Goal: Communication & Community: Ask a question

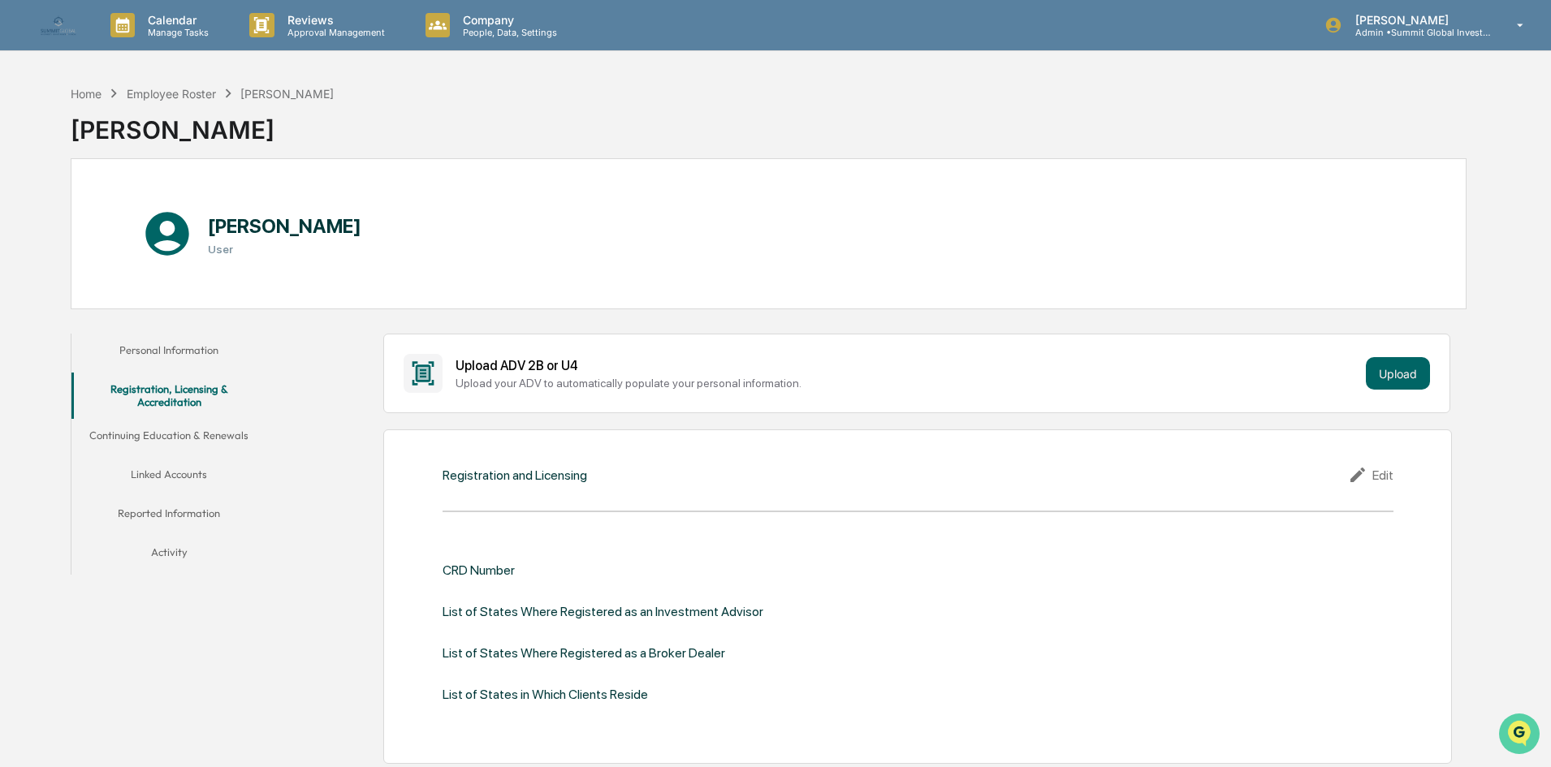
click at [1529, 750] on icon "Open customer support" at bounding box center [1519, 754] width 41 height 41
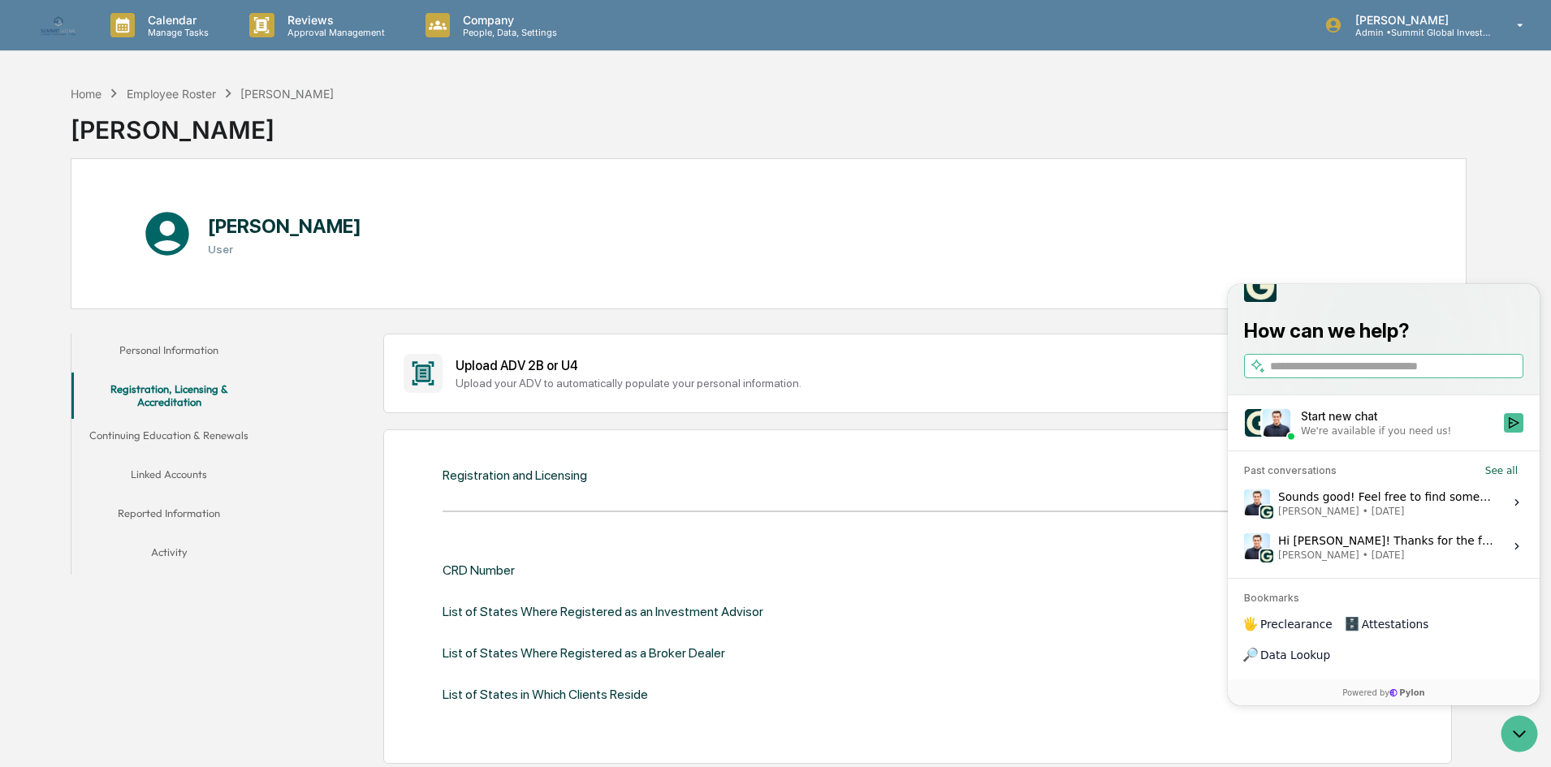
click at [1376, 425] on div "Start new chat" at bounding box center [1397, 416] width 193 height 16
click at [1504, 433] on button "Start new chat We're available if you need us!" at bounding box center [1513, 422] width 19 height 19
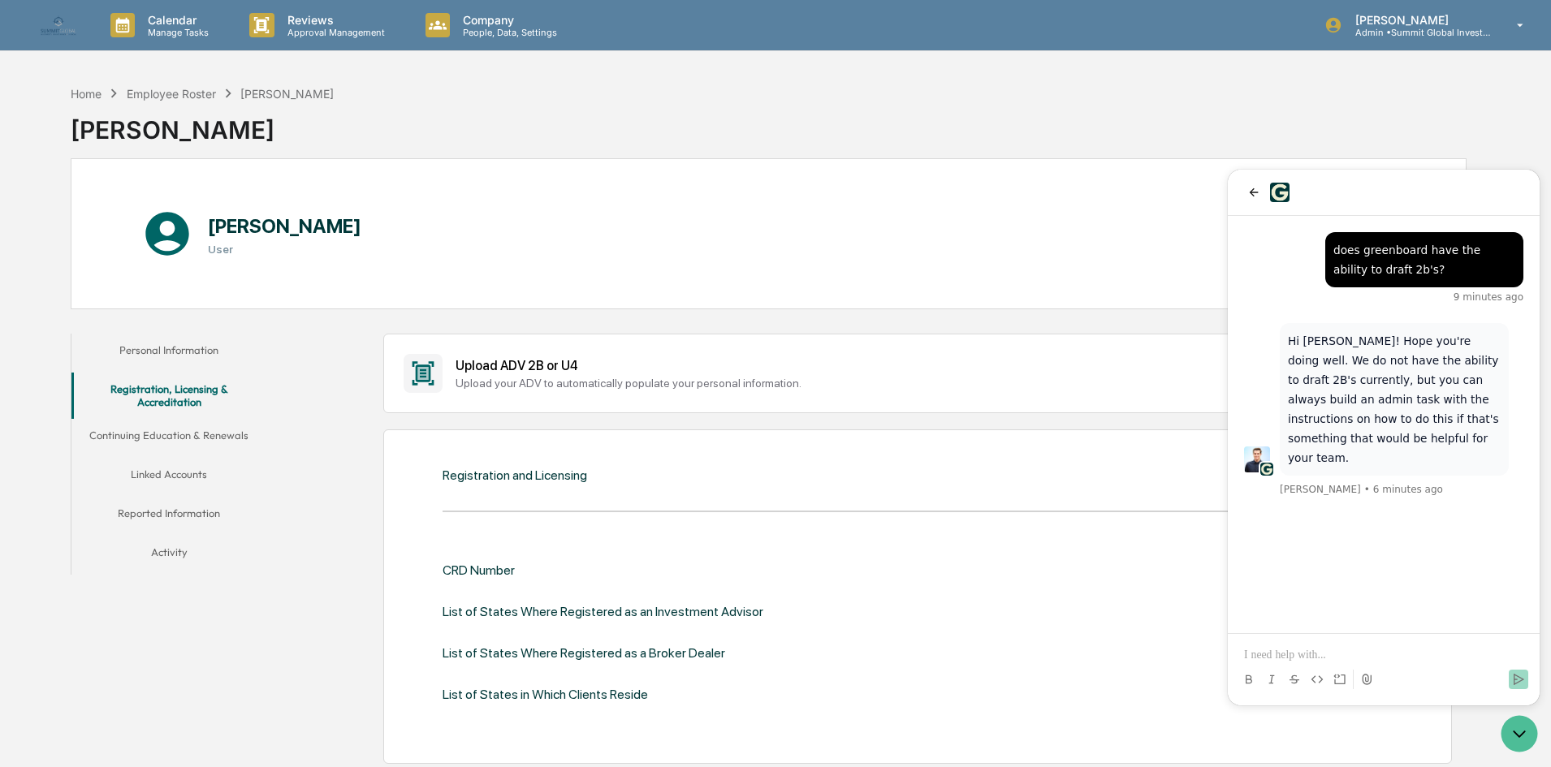
click at [1315, 650] on p at bounding box center [1383, 655] width 279 height 16
click at [1521, 685] on icon "Send" at bounding box center [1518, 679] width 13 height 13
click at [971, 667] on div "CRD Number List of States Where Registered as an Investment Advisor List of Sta…" at bounding box center [918, 633] width 951 height 140
click at [1418, 94] on div "Home Employee Roster [PERSON_NAME] [PERSON_NAME]" at bounding box center [769, 117] width 1396 height 81
click at [883, 539] on div "CRD Number List of States Where Registered as an Investment Advisor List of Sta…" at bounding box center [918, 633] width 951 height 190
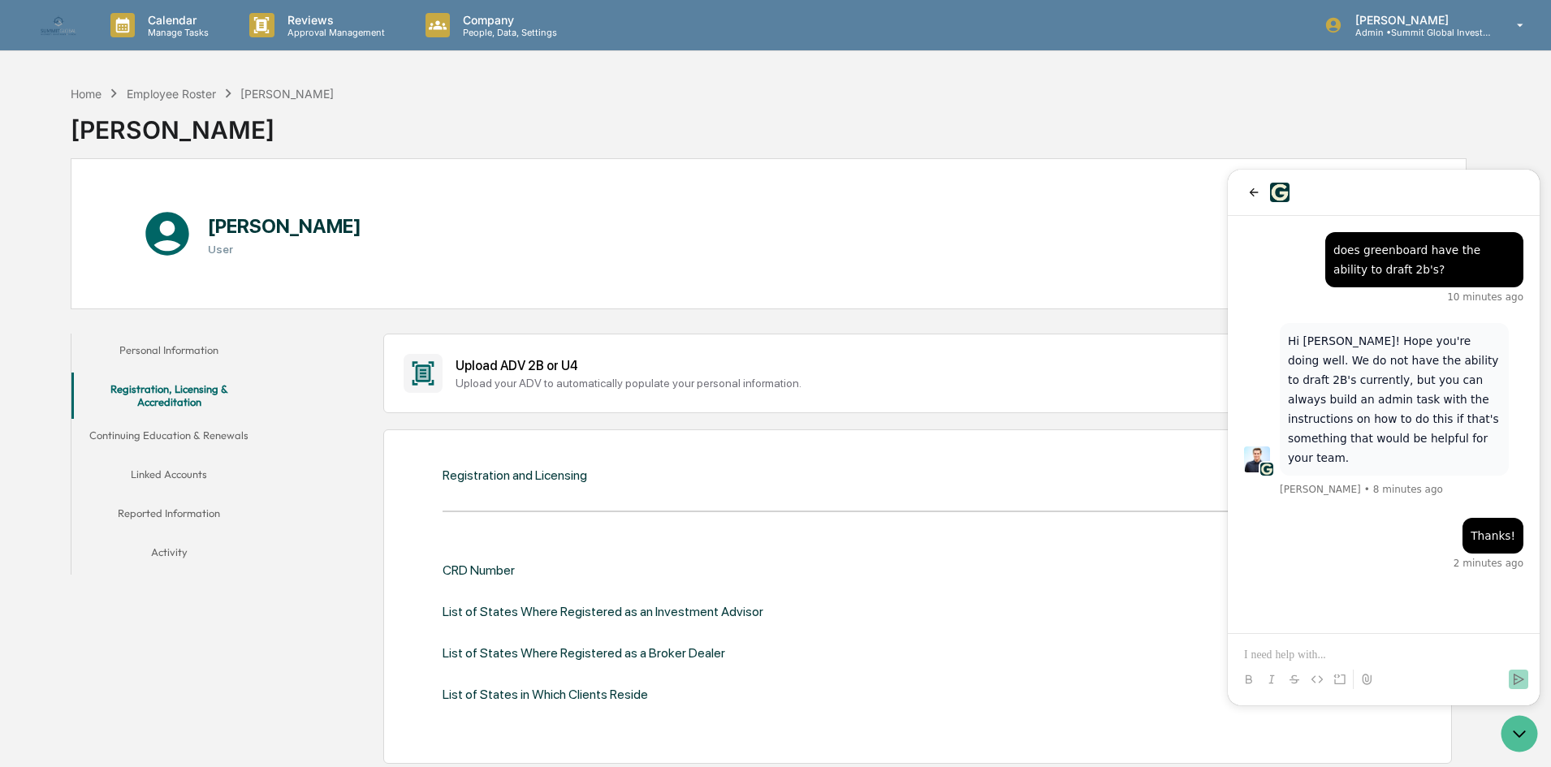
click at [843, 110] on div "Home Employee Roster [PERSON_NAME] [PERSON_NAME]" at bounding box center [769, 117] width 1396 height 81
click at [883, 503] on div "Registration and Licensing Edit CRD Number List of States Where Registered as a…" at bounding box center [917, 597] width 1069 height 335
